Goal: Information Seeking & Learning: Find contact information

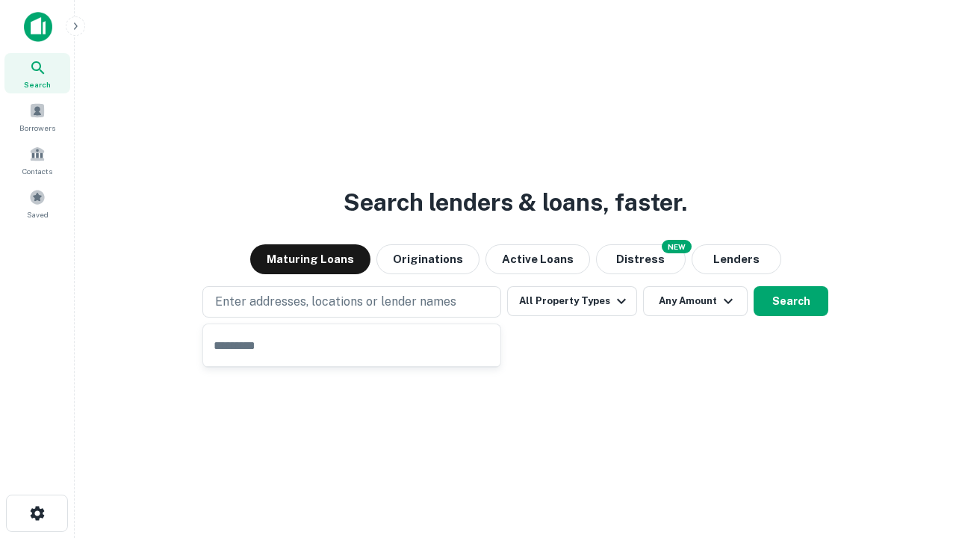
type input "**********"
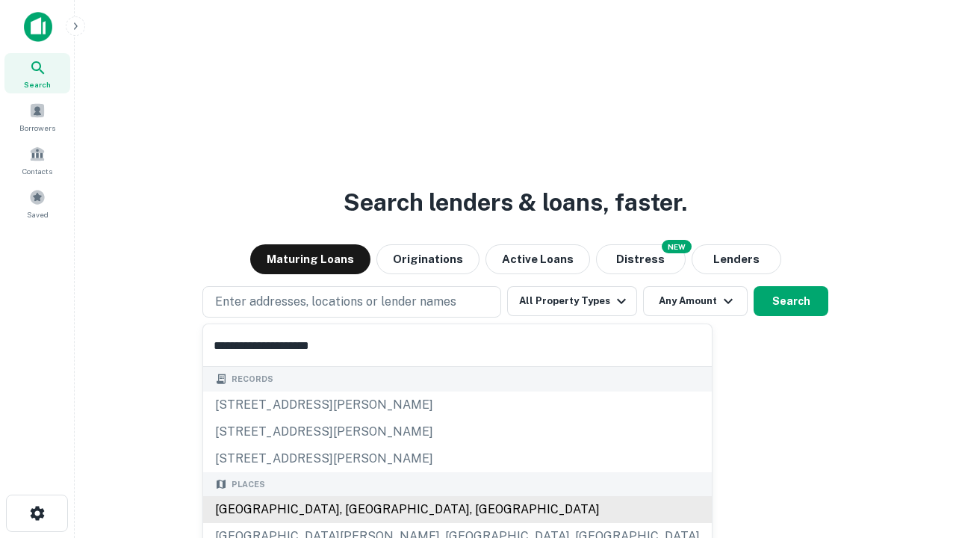
click at [357, 509] on div "[GEOGRAPHIC_DATA], [GEOGRAPHIC_DATA], [GEOGRAPHIC_DATA]" at bounding box center [457, 509] width 509 height 27
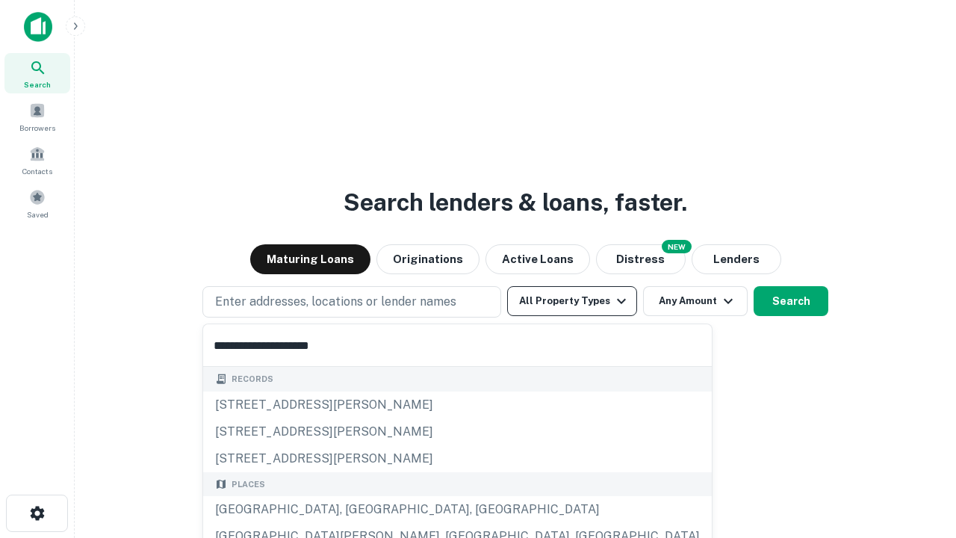
click at [572, 301] on button "All Property Types" at bounding box center [572, 301] width 130 height 30
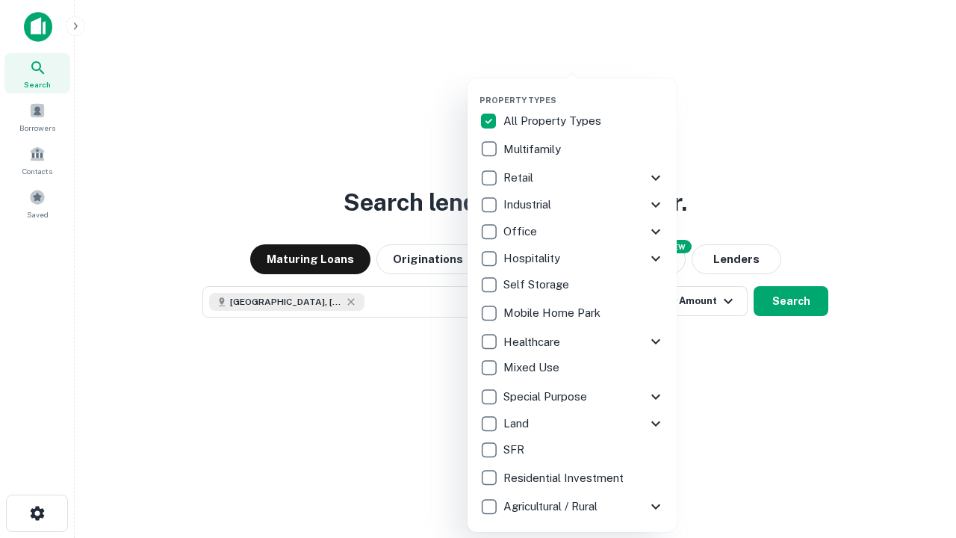
click at [584, 90] on button "button" at bounding box center [583, 90] width 209 height 1
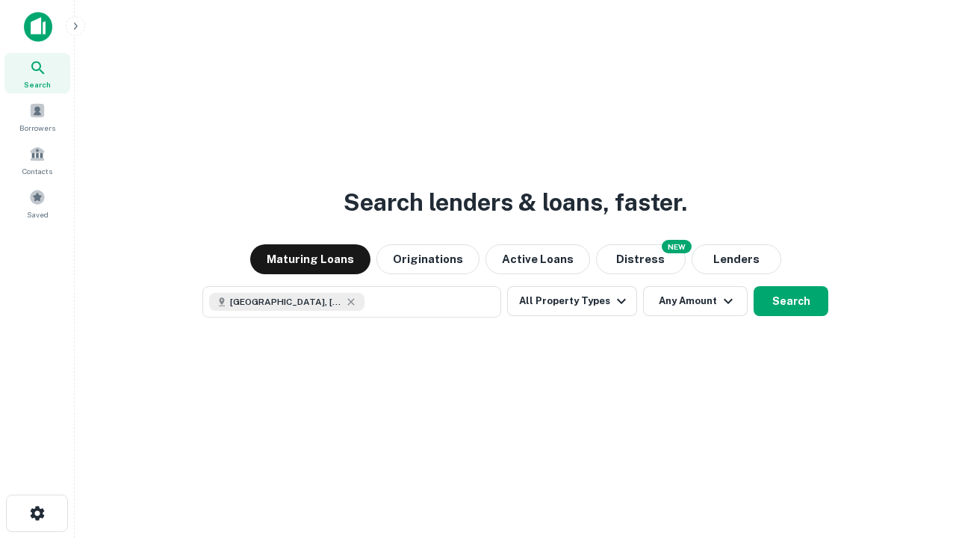
scroll to position [24, 0]
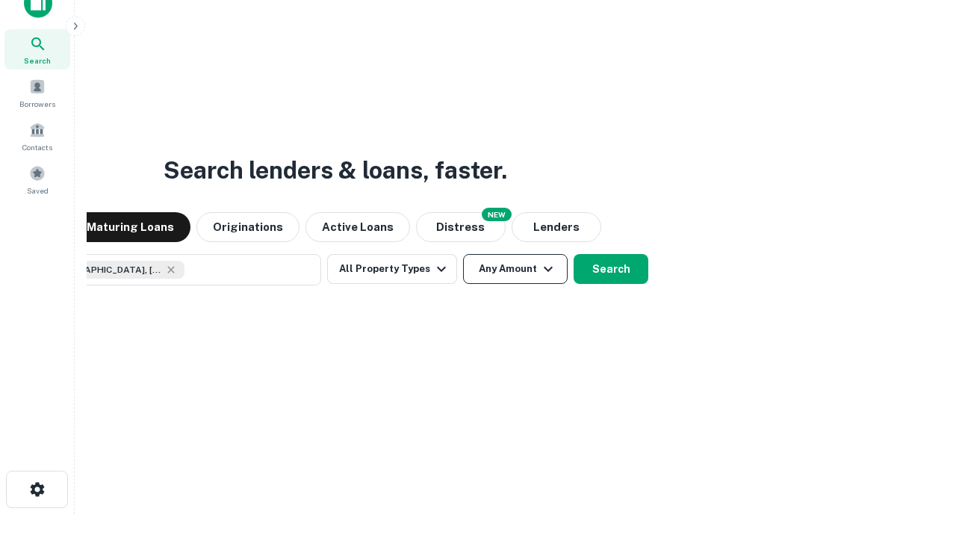
click at [463, 254] on button "Any Amount" at bounding box center [515, 269] width 105 height 30
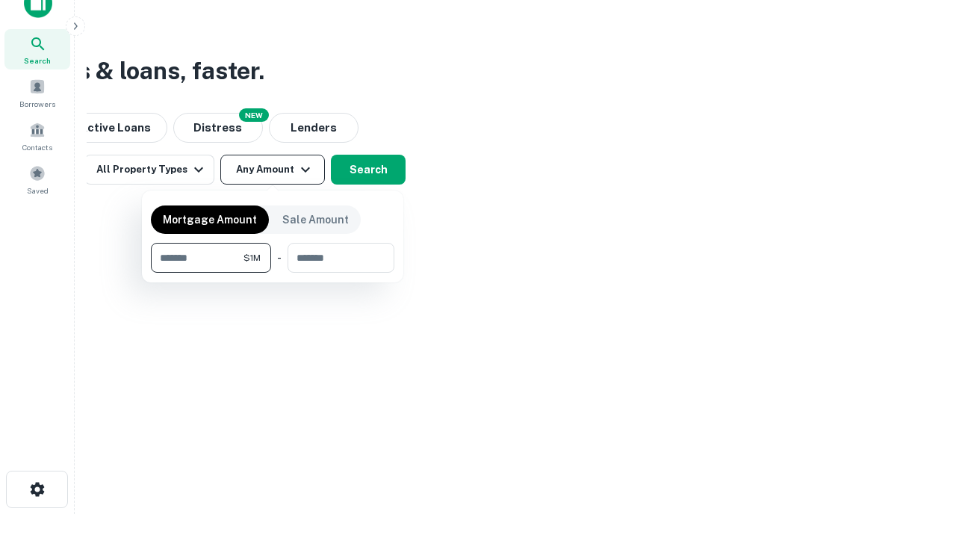
type input "*******"
click at [273, 273] on button "button" at bounding box center [272, 273] width 243 height 1
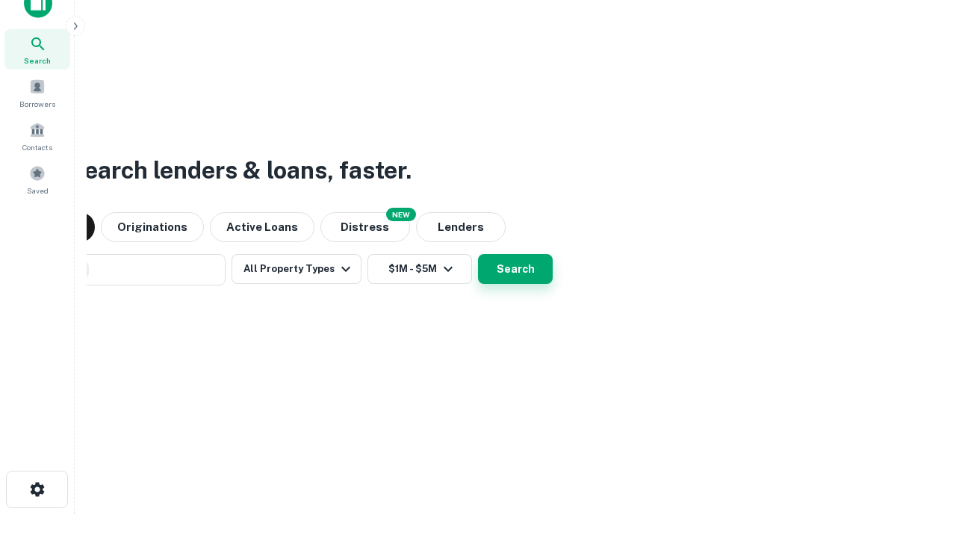
click at [478, 254] on button "Search" at bounding box center [515, 269] width 75 height 30
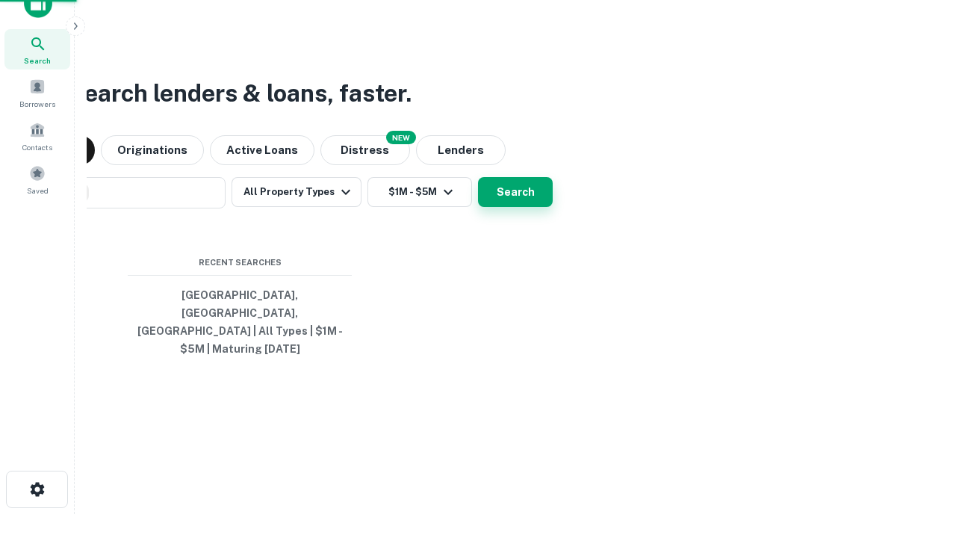
scroll to position [49, 423]
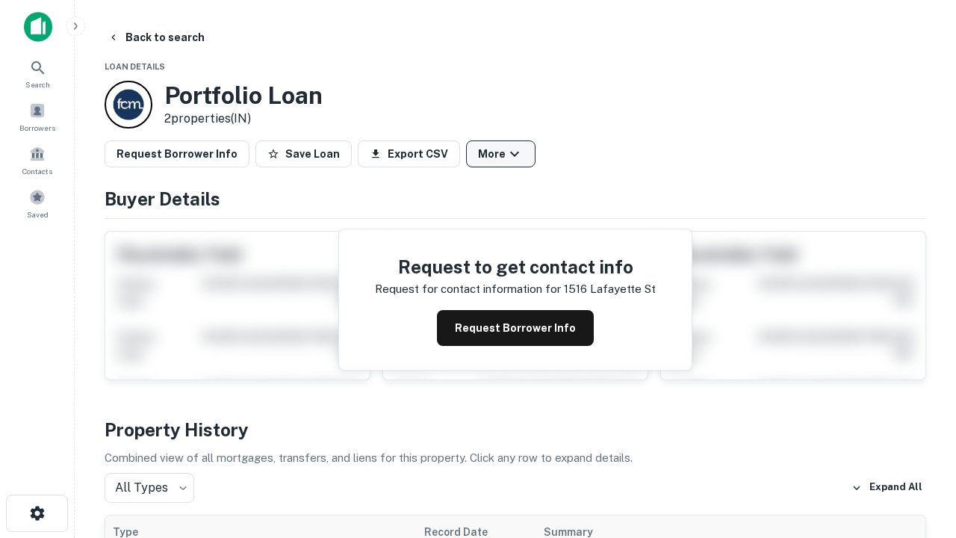
click at [500, 154] on button "More" at bounding box center [500, 153] width 69 height 27
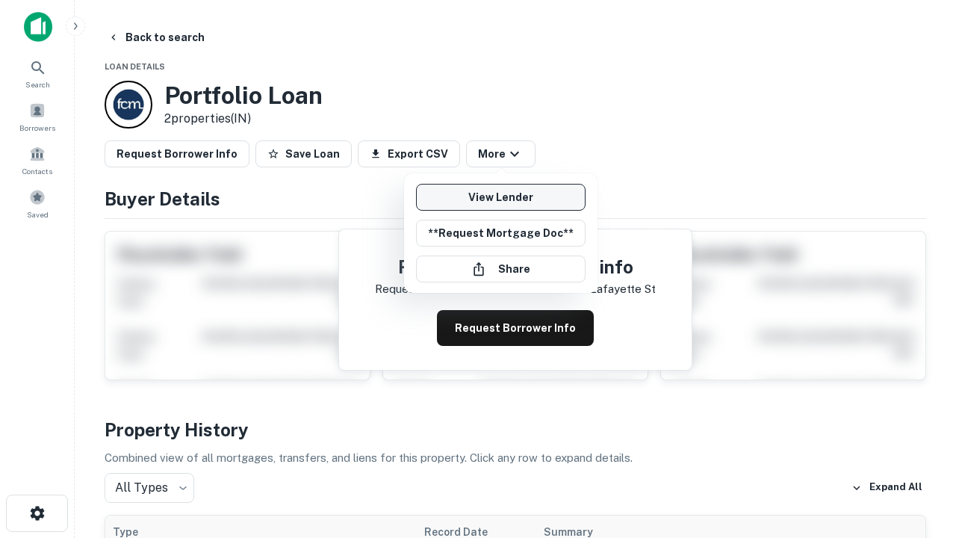
click at [500, 197] on link "View Lender" at bounding box center [501, 197] width 170 height 27
